Goal: Task Accomplishment & Management: Use online tool/utility

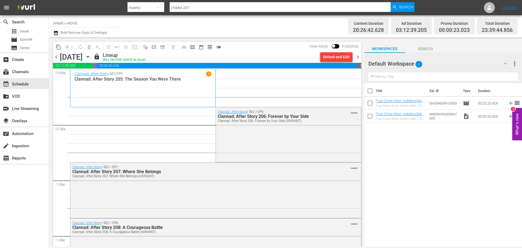
click at [52, 59] on div "content_copy compress arrow_drop_down autorenew_outlined delete_forever_outline…" at bounding box center [206, 142] width 314 height 209
click at [55, 57] on span "chevron_left" at bounding box center [56, 57] width 7 height 7
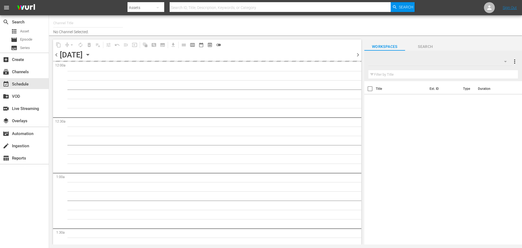
type input "ANIME x HIDIVE (1398)"
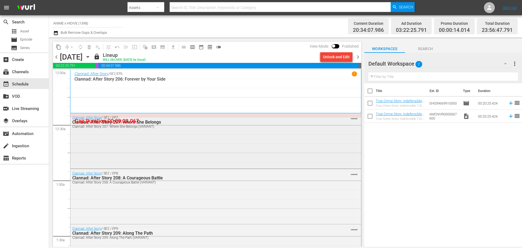
click at [121, 116] on div "Clannad: After Story / SE2 / EP7: Clannad: After Story 207: Where She Belongs C…" at bounding box center [200, 122] width 257 height 13
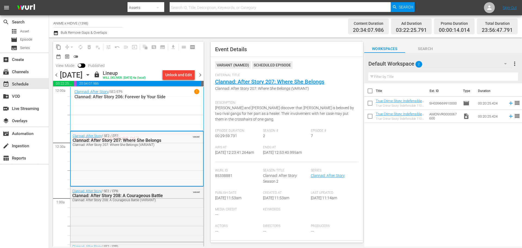
click at [144, 103] on div "Clannad: After Story / SE2 / EP6 1 Clannad: After Story 206: Forever by Your Si…" at bounding box center [136, 109] width 125 height 40
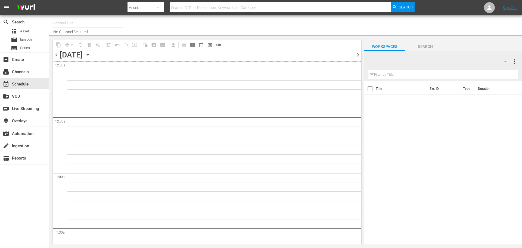
type input "ANIME x HIDIVE (1398)"
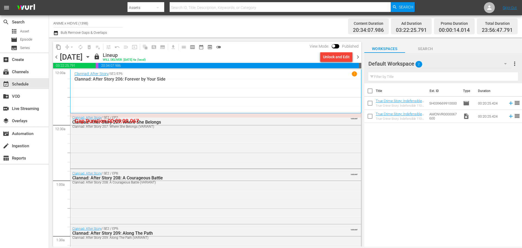
click at [56, 56] on span "chevron_left" at bounding box center [56, 57] width 7 height 7
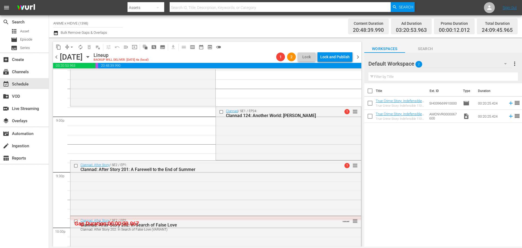
scroll to position [2528, 0]
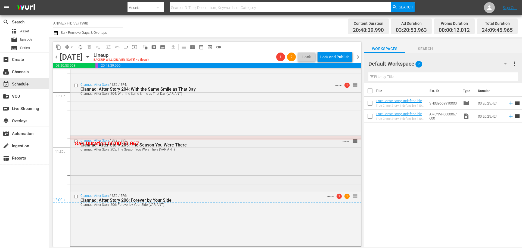
click at [78, 137] on div "Clannad: After Story / SE2 / EP5: Clannad: After Story 205: The Season You Were…" at bounding box center [215, 144] width 291 height 17
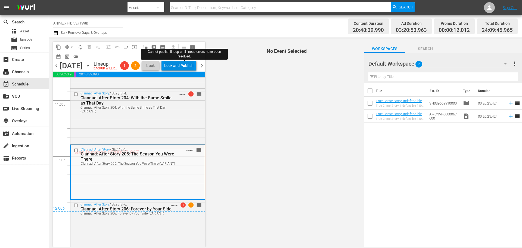
click at [187, 68] on div "Lock and Publish" at bounding box center [178, 66] width 29 height 10
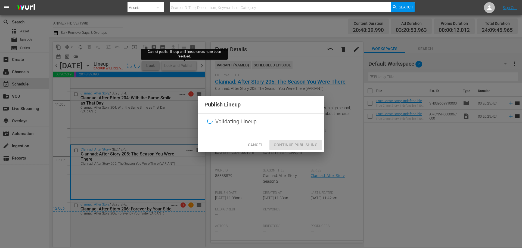
click at [253, 144] on span "Cancel" at bounding box center [255, 144] width 15 height 7
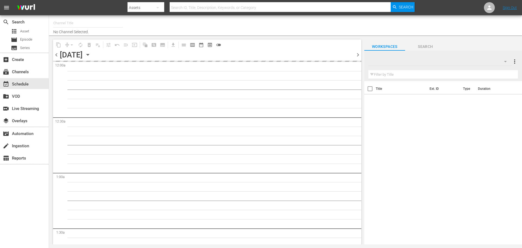
type input "ANIME x HIDIVE (1398)"
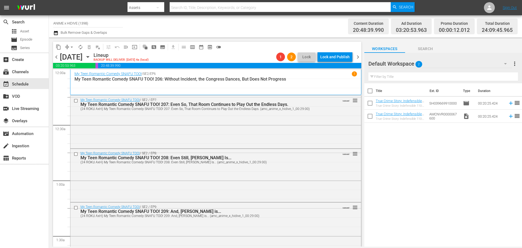
click at [55, 57] on span "chevron_left" at bounding box center [56, 57] width 7 height 7
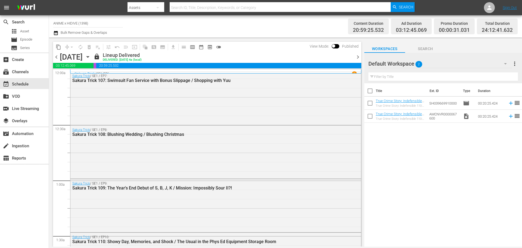
drag, startPoint x: 357, startPoint y: 55, endPoint x: 361, endPoint y: 97, distance: 42.0
click at [358, 56] on span "chevron_right" at bounding box center [357, 57] width 7 height 7
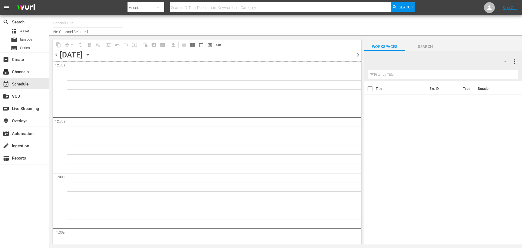
type input "ANIME x HIDIVE (1398)"
